Goal: Information Seeking & Learning: Learn about a topic

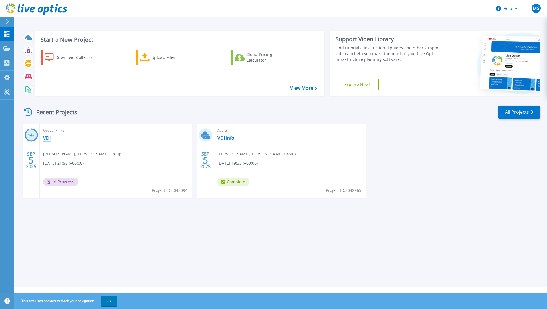
click at [47, 136] on link "VDI" at bounding box center [46, 138] width 7 height 6
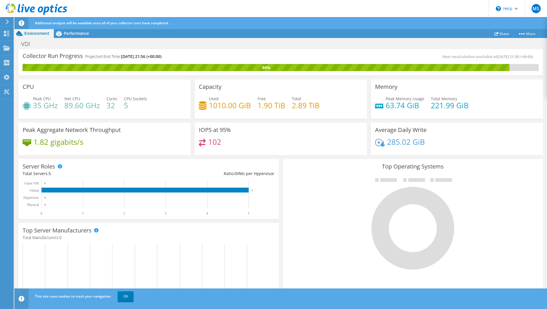
scroll to position [114, 0]
click at [133, 294] on link "OK" at bounding box center [126, 297] width 16 height 10
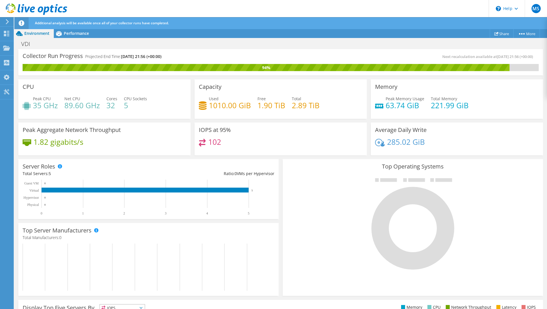
scroll to position [122, 0]
click at [71, 32] on span "Performance" at bounding box center [76, 33] width 25 height 5
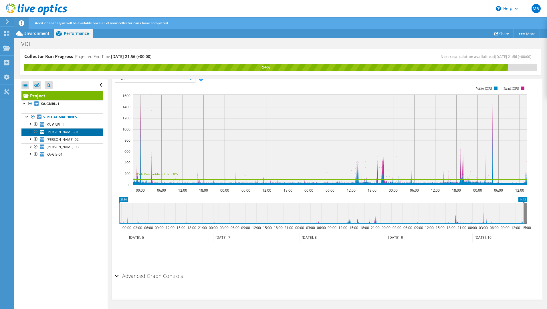
click at [69, 133] on link "[PERSON_NAME]-01" at bounding box center [61, 131] width 81 height 7
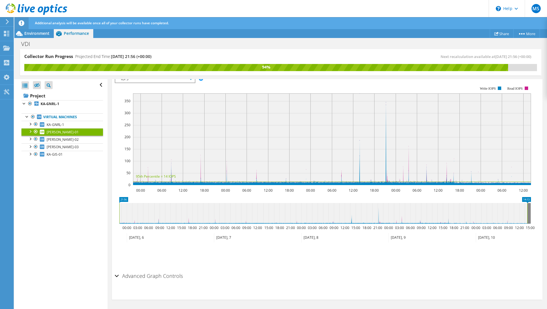
scroll to position [73, 0]
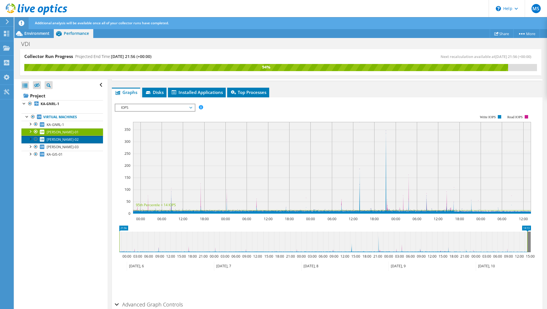
click at [76, 139] on link "[PERSON_NAME]-02" at bounding box center [61, 139] width 81 height 7
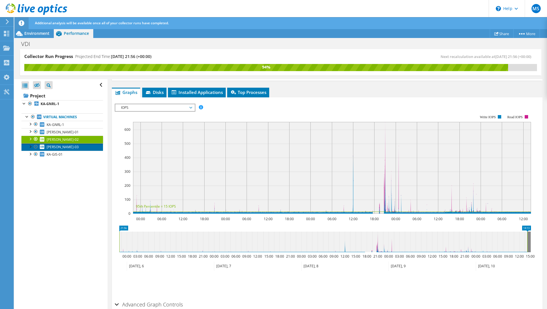
click at [71, 146] on link "[PERSON_NAME]-03" at bounding box center [61, 147] width 81 height 7
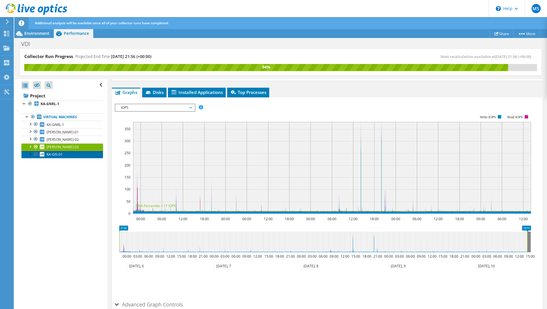
click at [73, 155] on link "KA-GIS-01" at bounding box center [61, 154] width 81 height 7
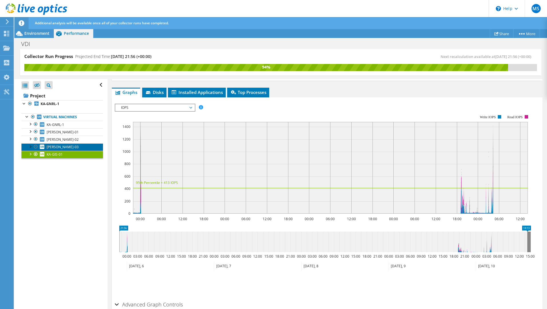
click at [73, 148] on link "[PERSON_NAME]-03" at bounding box center [61, 147] width 81 height 7
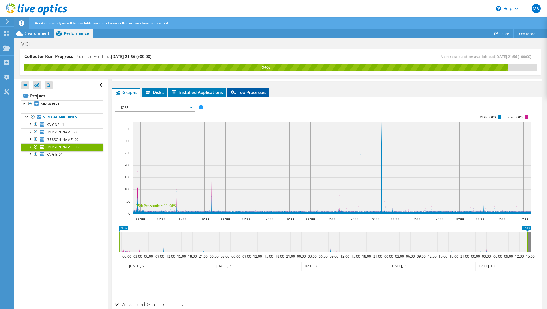
click at [248, 93] on span "Top Processes" at bounding box center [248, 92] width 36 height 6
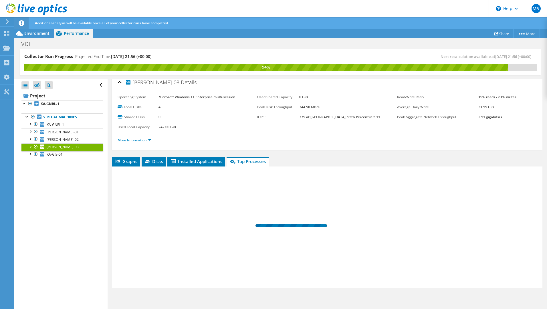
scroll to position [4, 0]
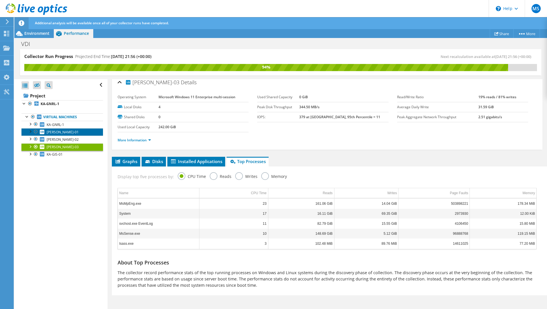
click at [67, 129] on link "[PERSON_NAME]-01" at bounding box center [61, 131] width 81 height 7
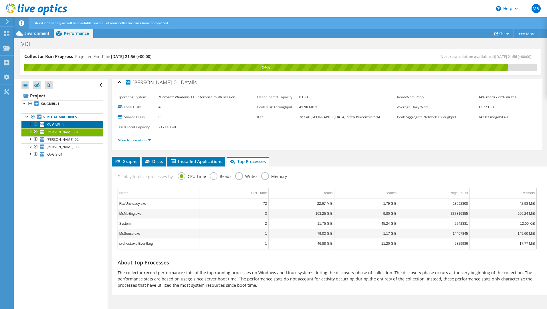
click at [55, 125] on span "KA-GNRL-1" at bounding box center [55, 124] width 17 height 5
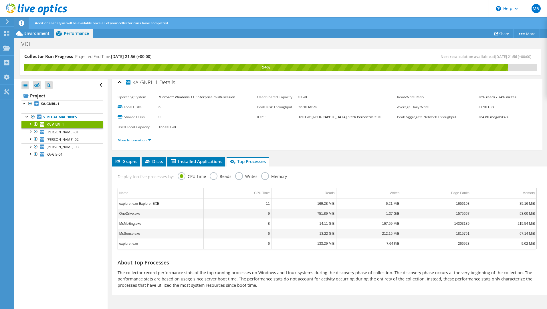
click at [146, 139] on link "More Information" at bounding box center [134, 140] width 33 height 5
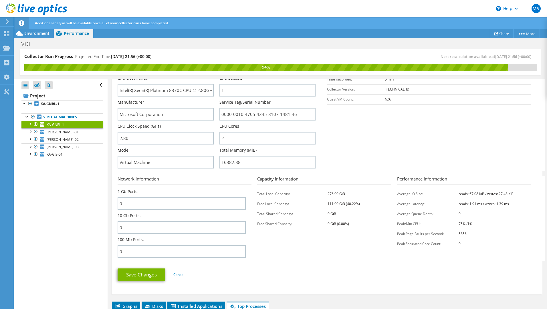
scroll to position [176, 0]
